Goal: Task Accomplishment & Management: Manage account settings

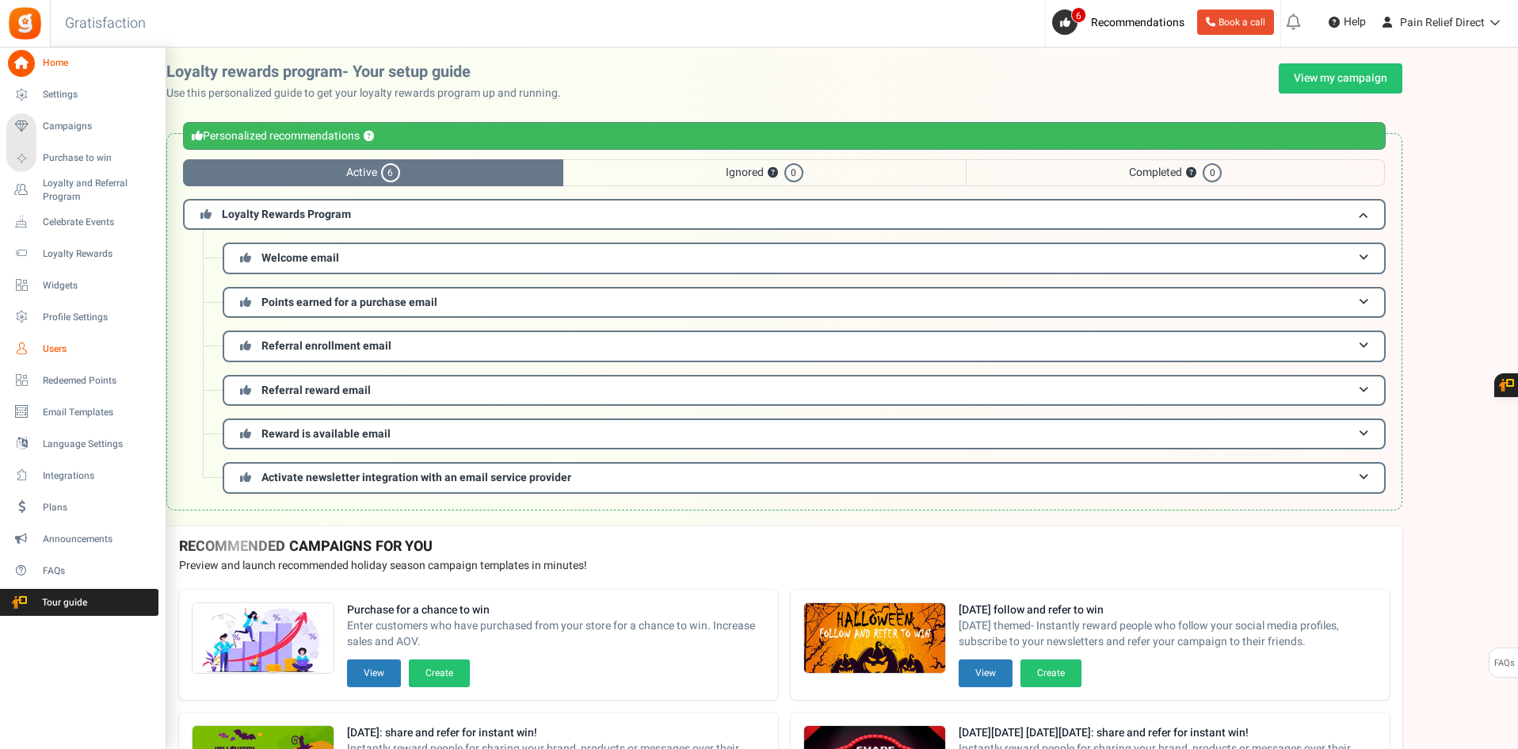
click at [48, 348] on span "Users" at bounding box center [98, 348] width 111 height 13
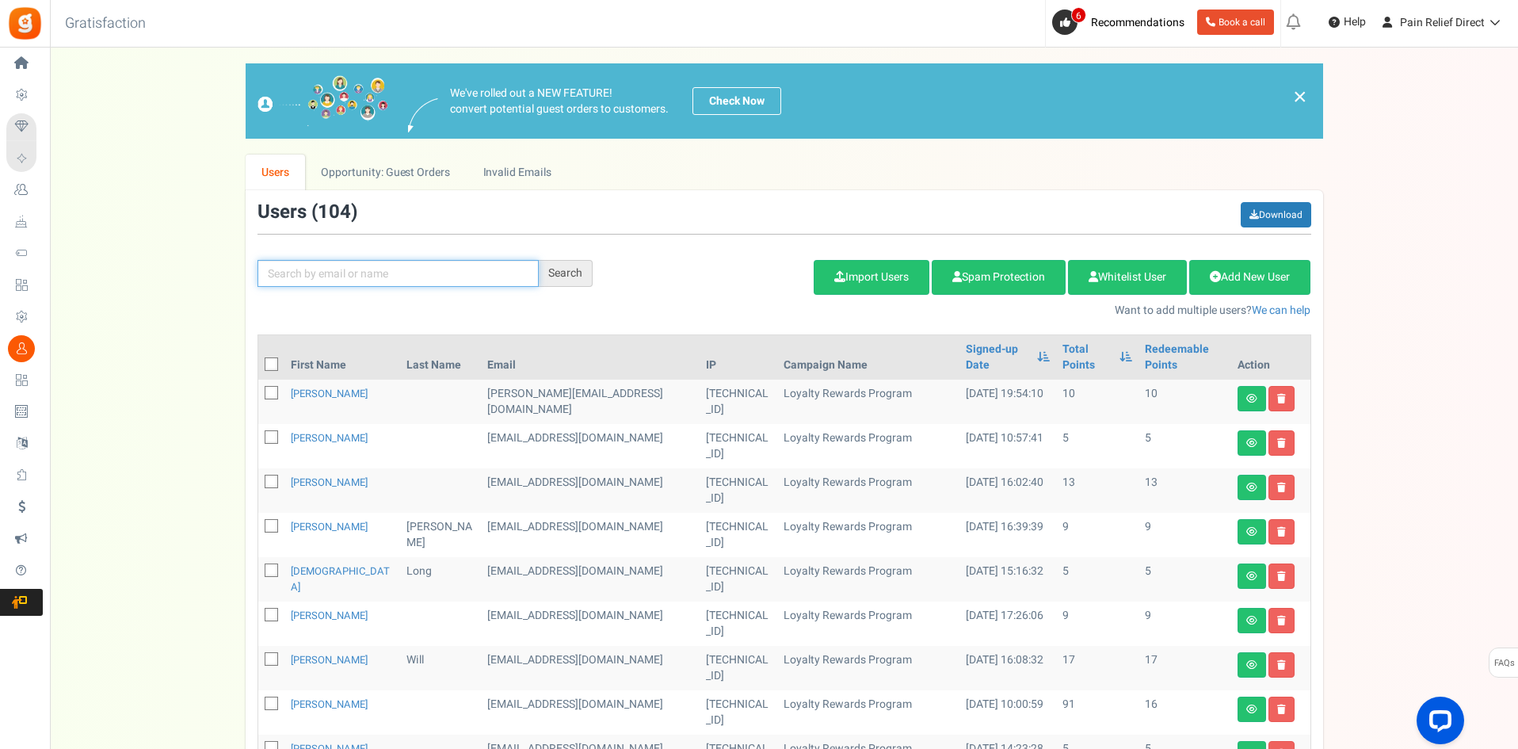
click at [359, 271] on input "text" at bounding box center [397, 273] width 281 height 27
type input "appsmav"
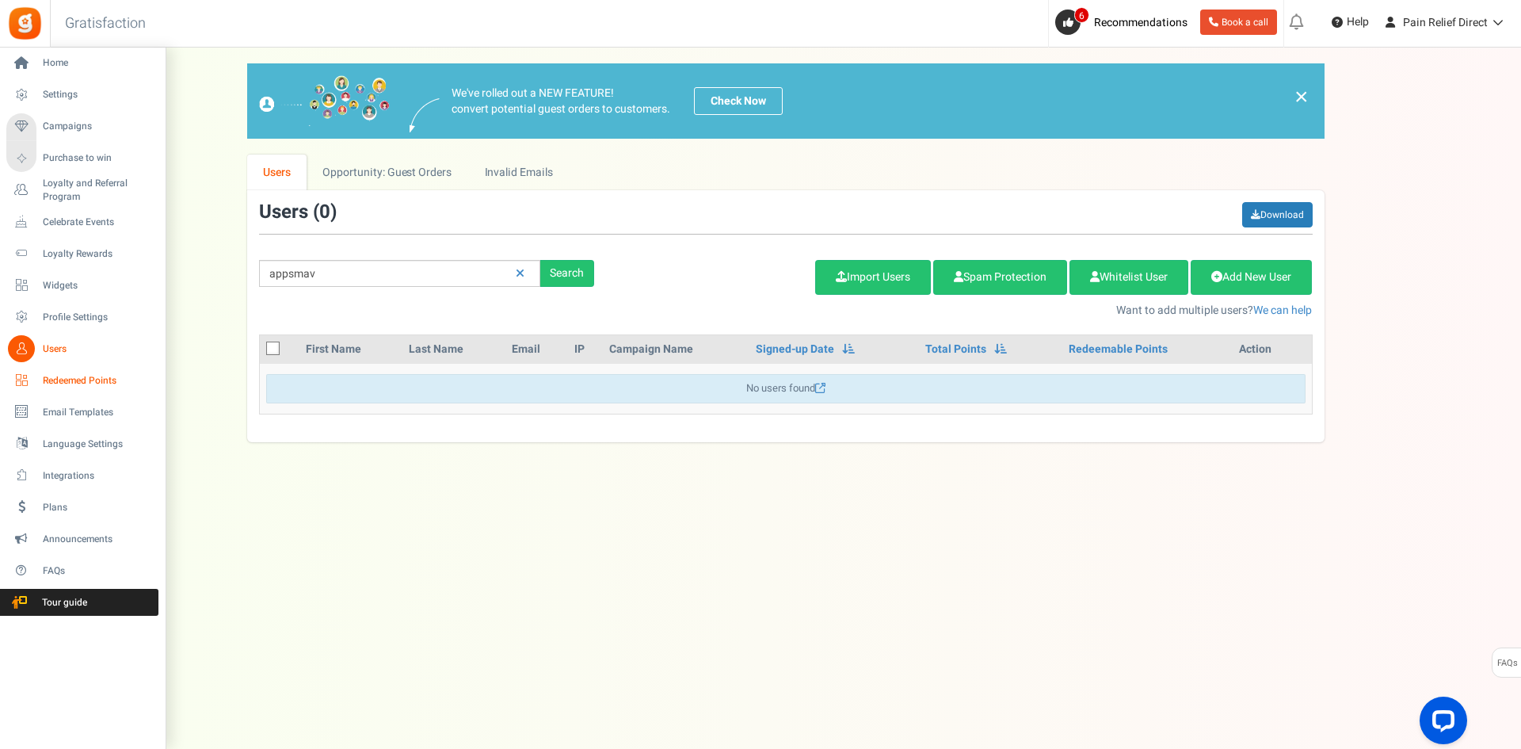
click at [60, 376] on span "Redeemed Points" at bounding box center [98, 380] width 111 height 13
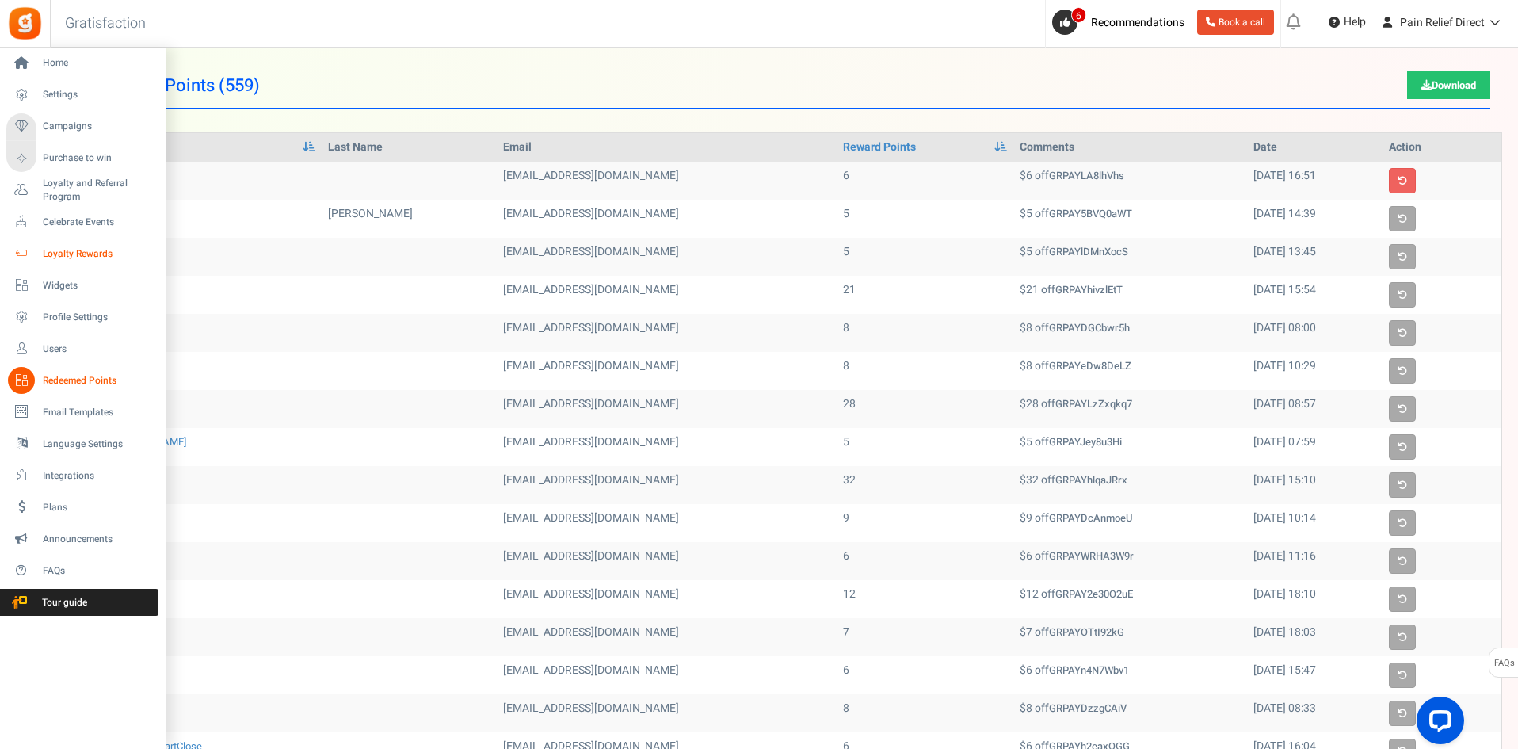
click at [83, 254] on span "Loyalty Rewards" at bounding box center [98, 253] width 111 height 13
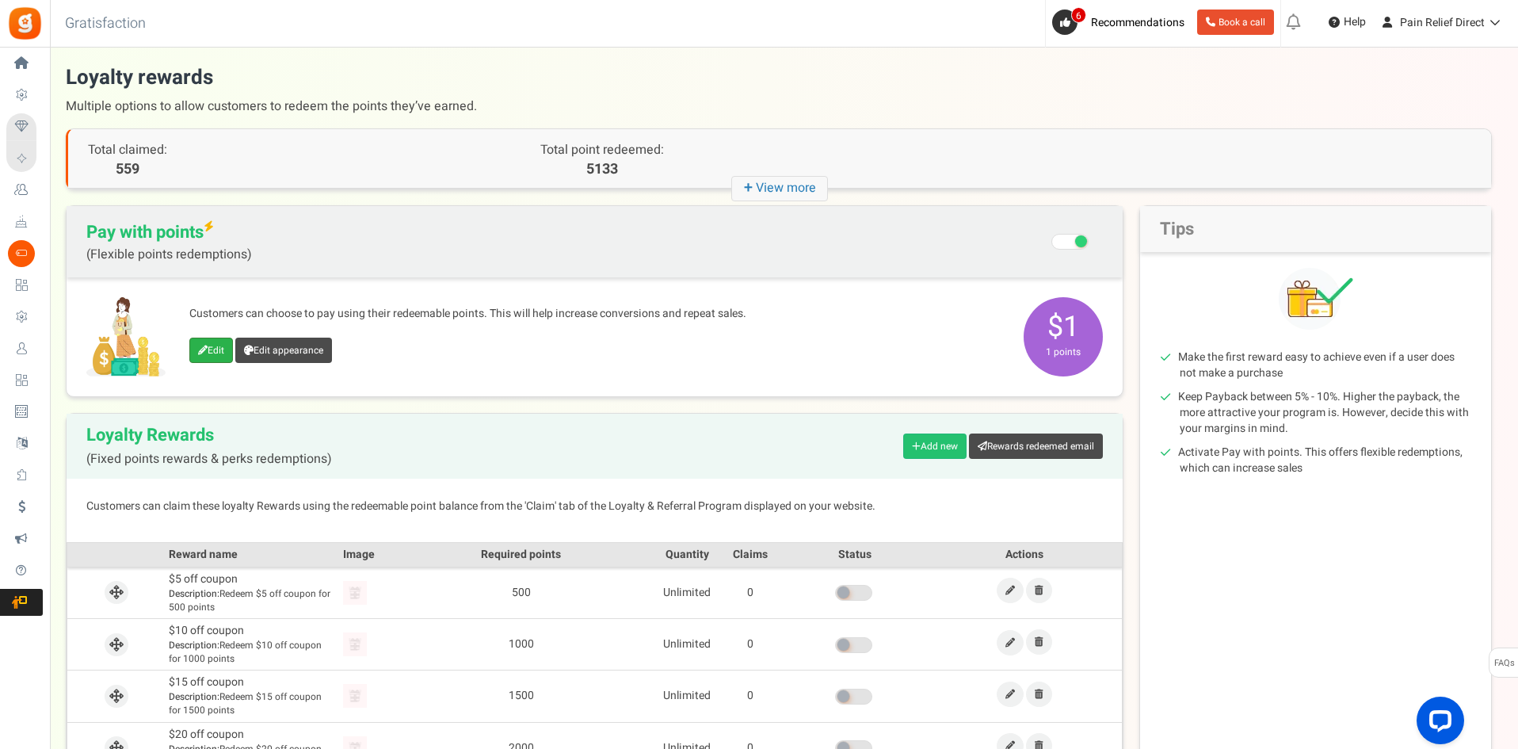
click at [212, 350] on link "Edit" at bounding box center [211, 350] width 44 height 25
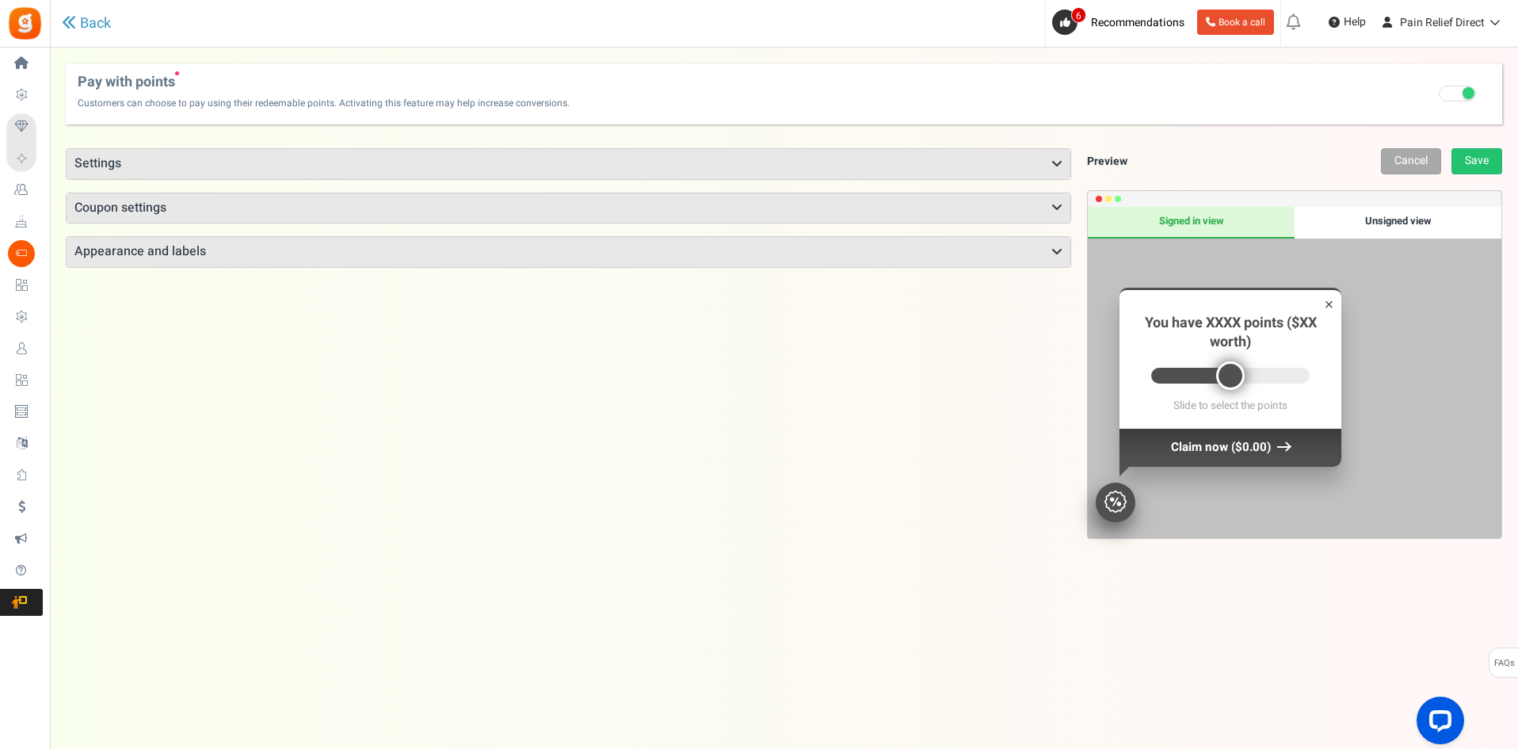
click at [949, 162] on h3 "Settings" at bounding box center [569, 164] width 1004 height 30
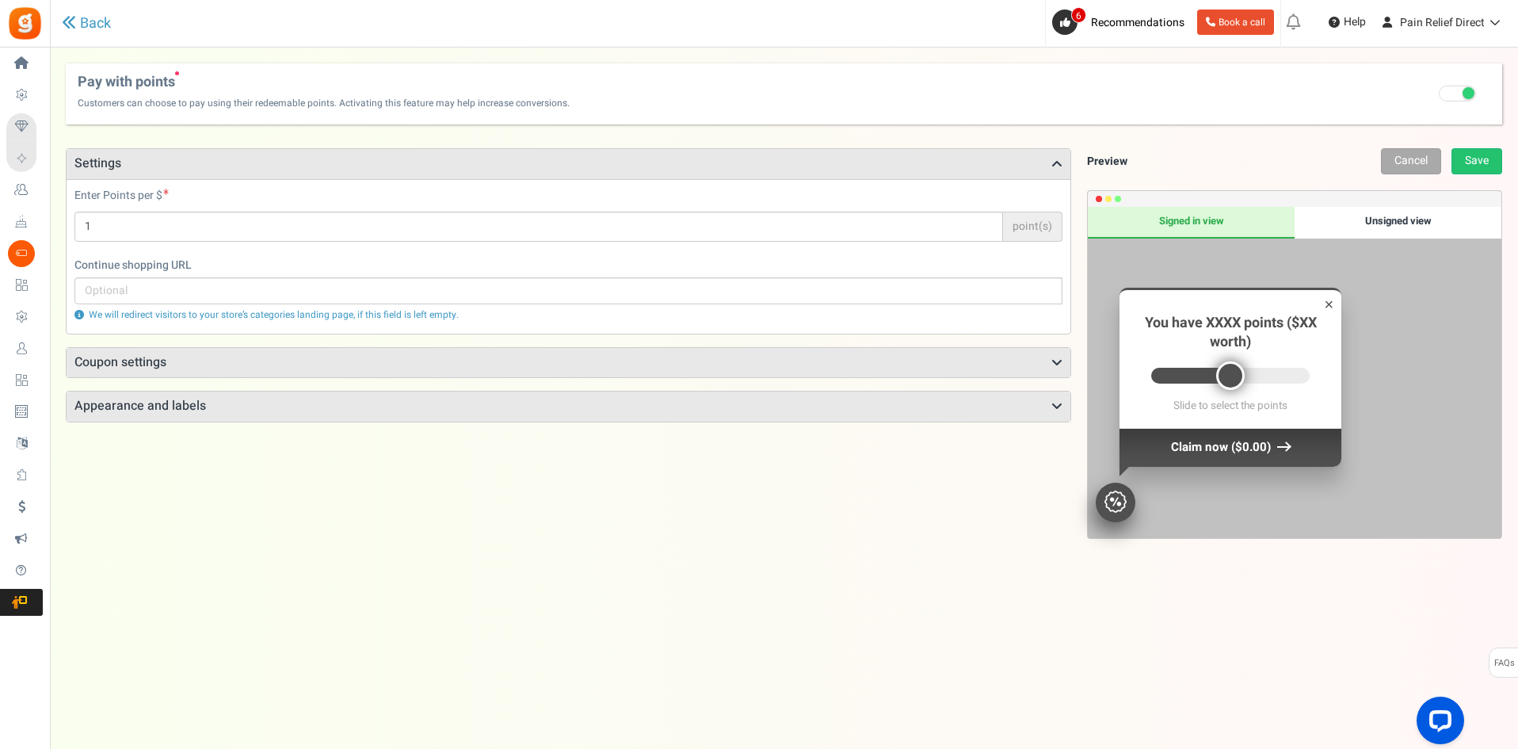
click at [895, 407] on h3 "Appearance and labels" at bounding box center [569, 406] width 1004 height 30
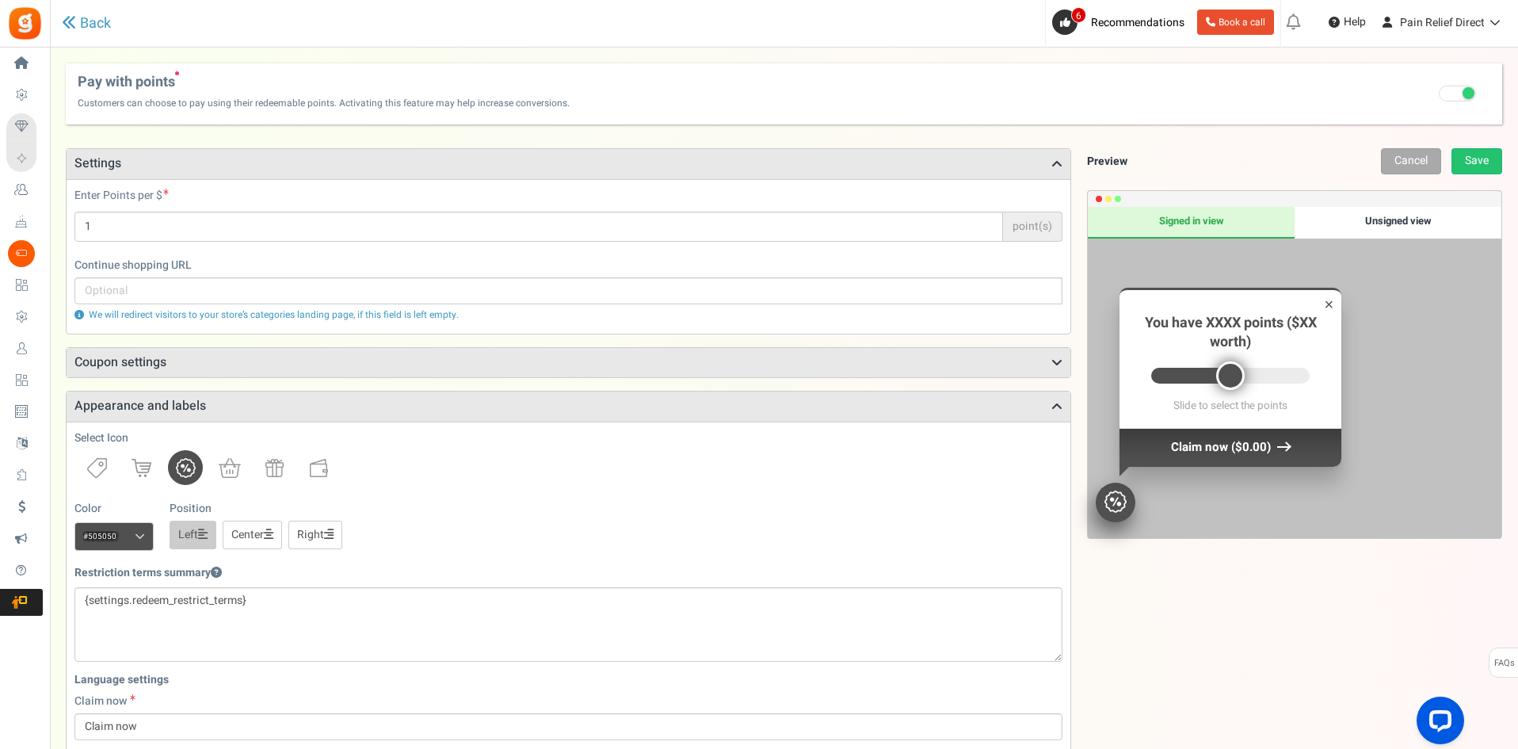
click at [425, 372] on h3 "Coupon settings" at bounding box center [569, 363] width 1004 height 30
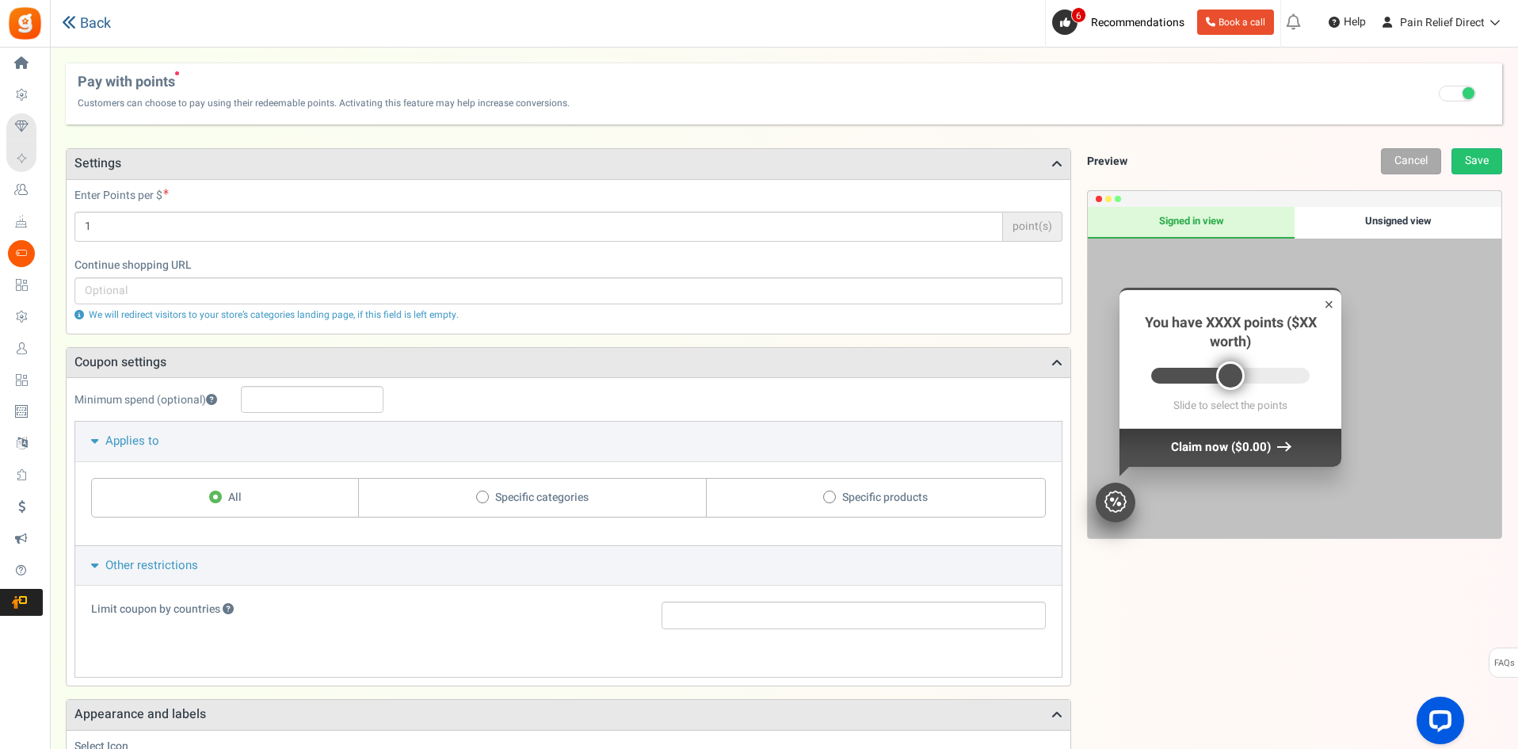
click at [80, 18] on link "Back" at bounding box center [86, 23] width 49 height 17
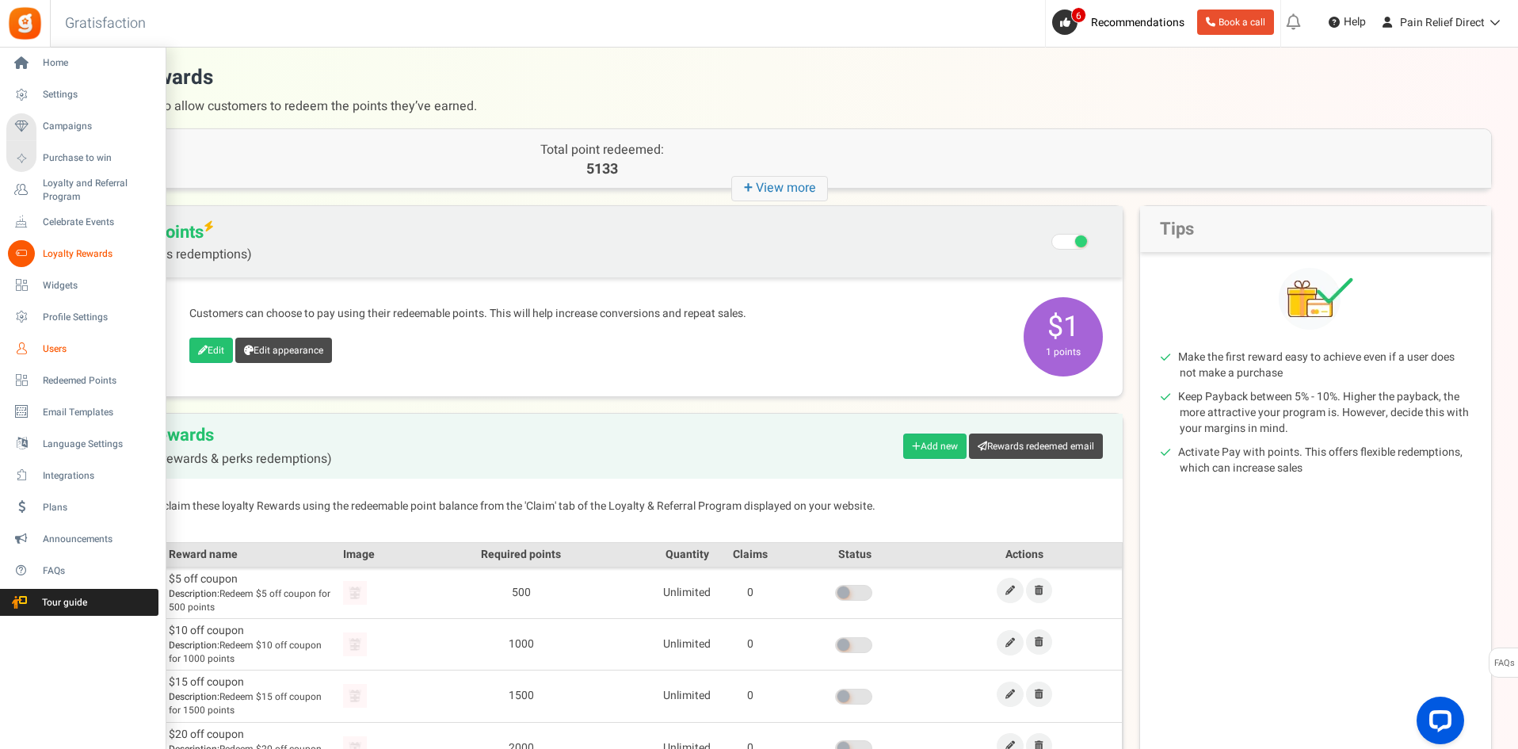
click at [68, 349] on span "Users" at bounding box center [98, 348] width 111 height 13
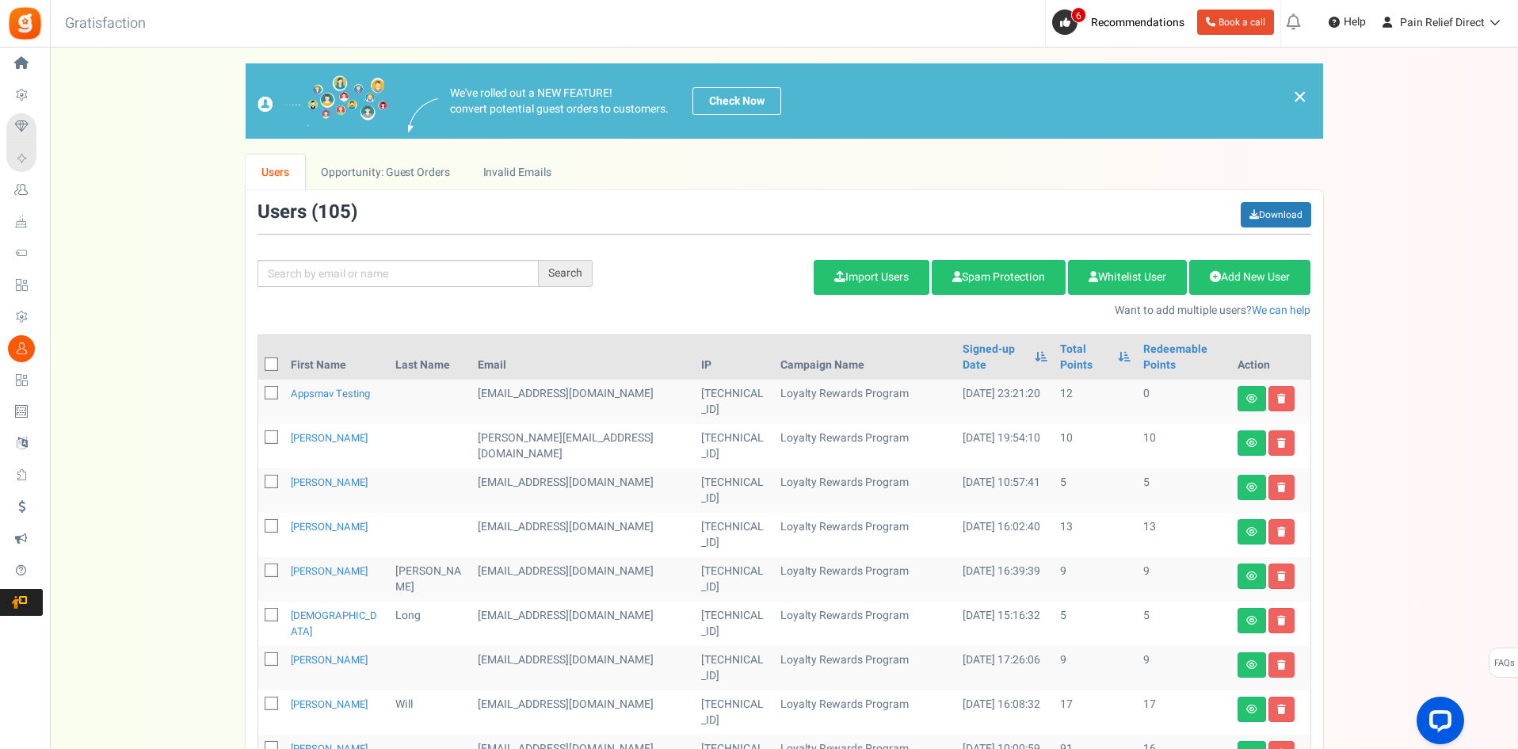
click at [695, 424] on td "98.113.64.148" at bounding box center [734, 446] width 79 height 44
copy td "98.113.64.148"
click at [695, 468] on td "165.188.172.171" at bounding box center [734, 490] width 79 height 44
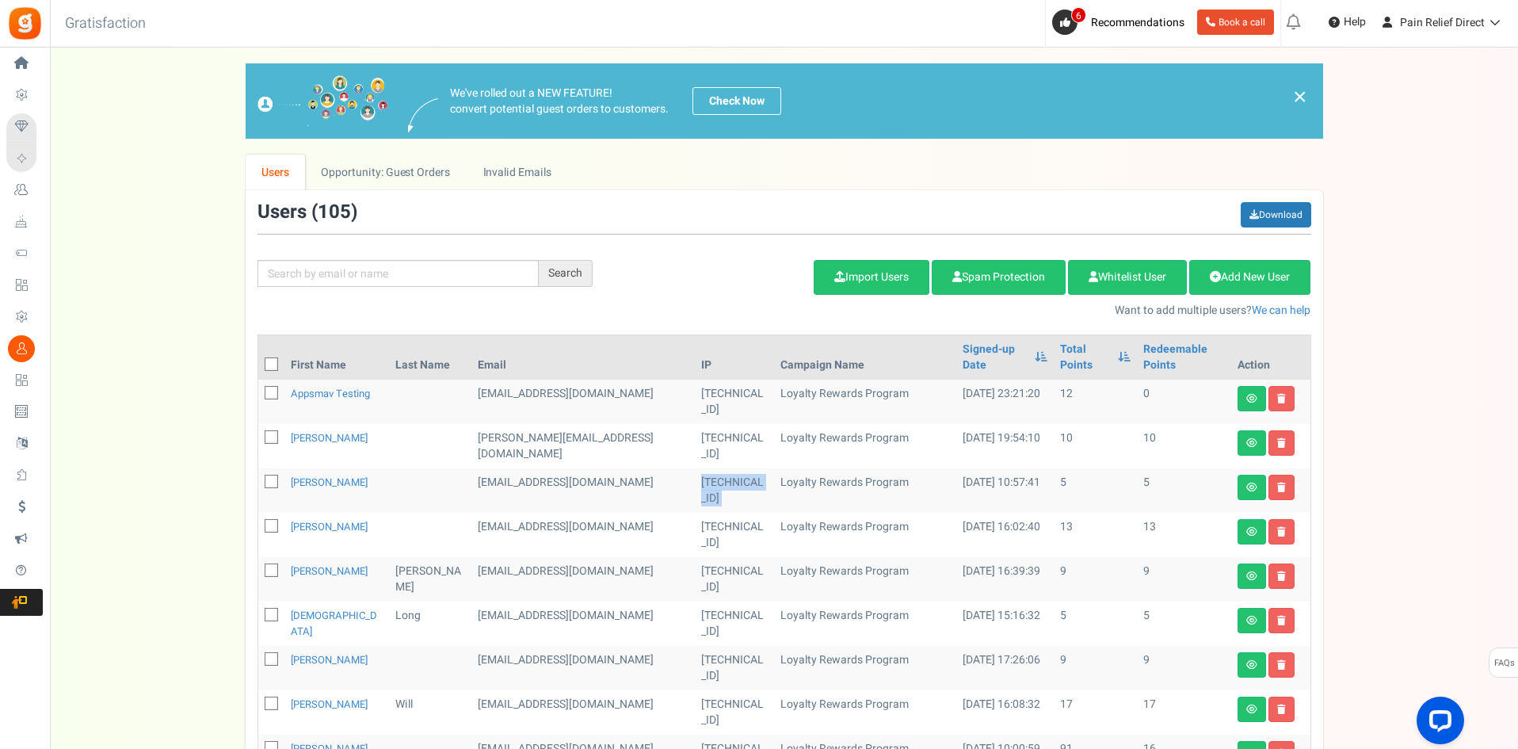
click at [695, 468] on td "165.188.172.171" at bounding box center [734, 490] width 79 height 44
copy tr "165.188.172.171"
